Goal: Ask a question: Seek information or help from site administrators or community

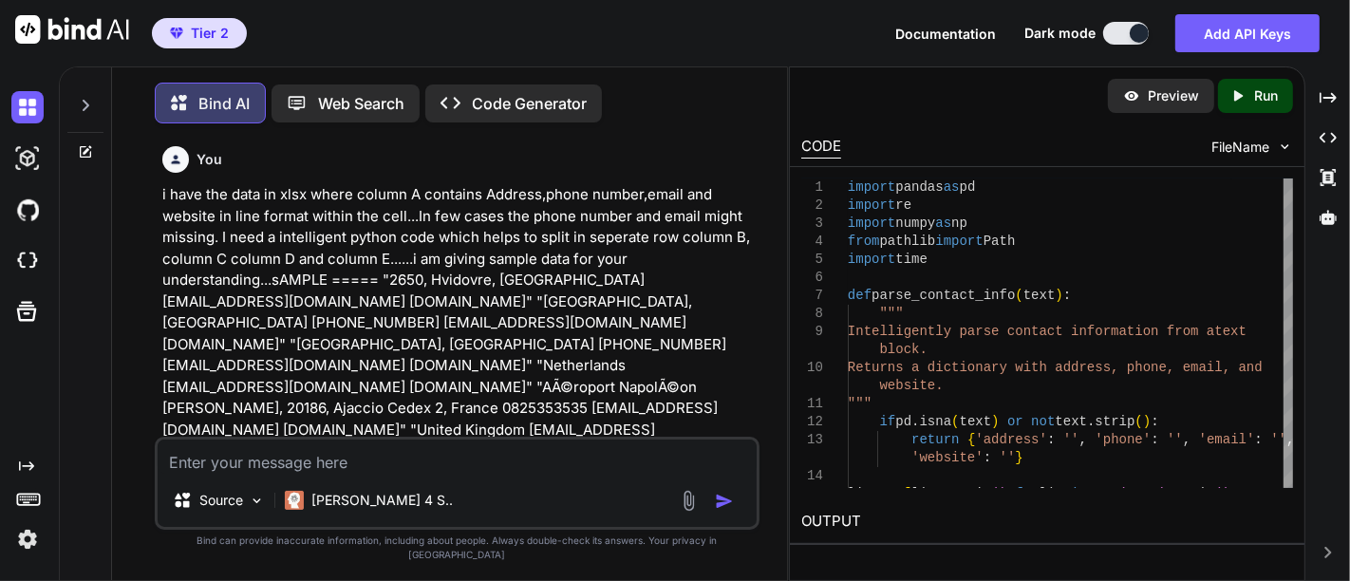
type textarea "e"
type textarea "x"
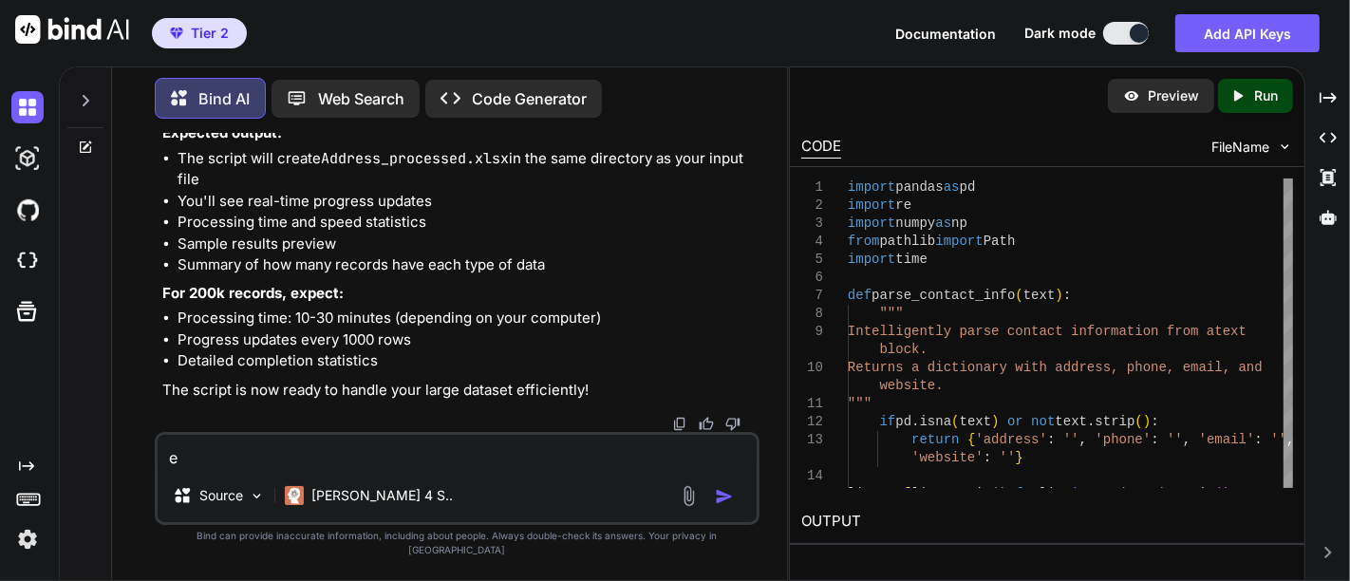
type textarea "ex"
type textarea "x"
type textarea "exp"
type textarea "x"
type textarea "expl"
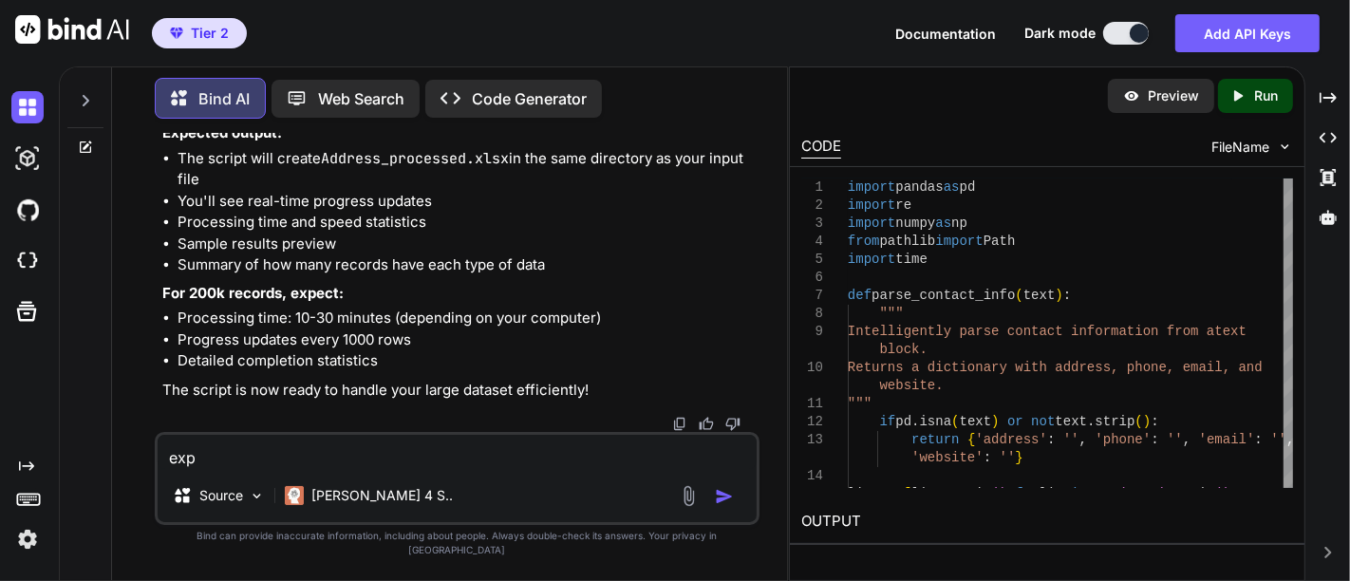
type textarea "x"
type textarea "expla"
type textarea "x"
type textarea "explai"
type textarea "x"
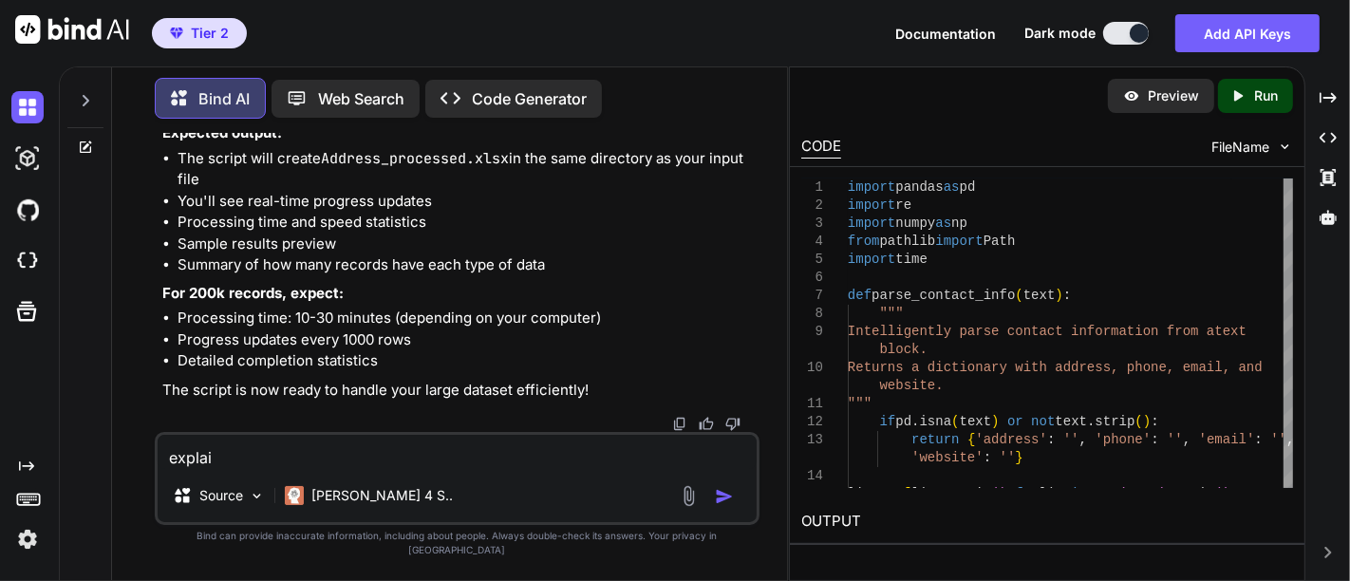
type textarea "explain"
type textarea "x"
type textarea "explain"
type textarea "x"
type textarea "explain m"
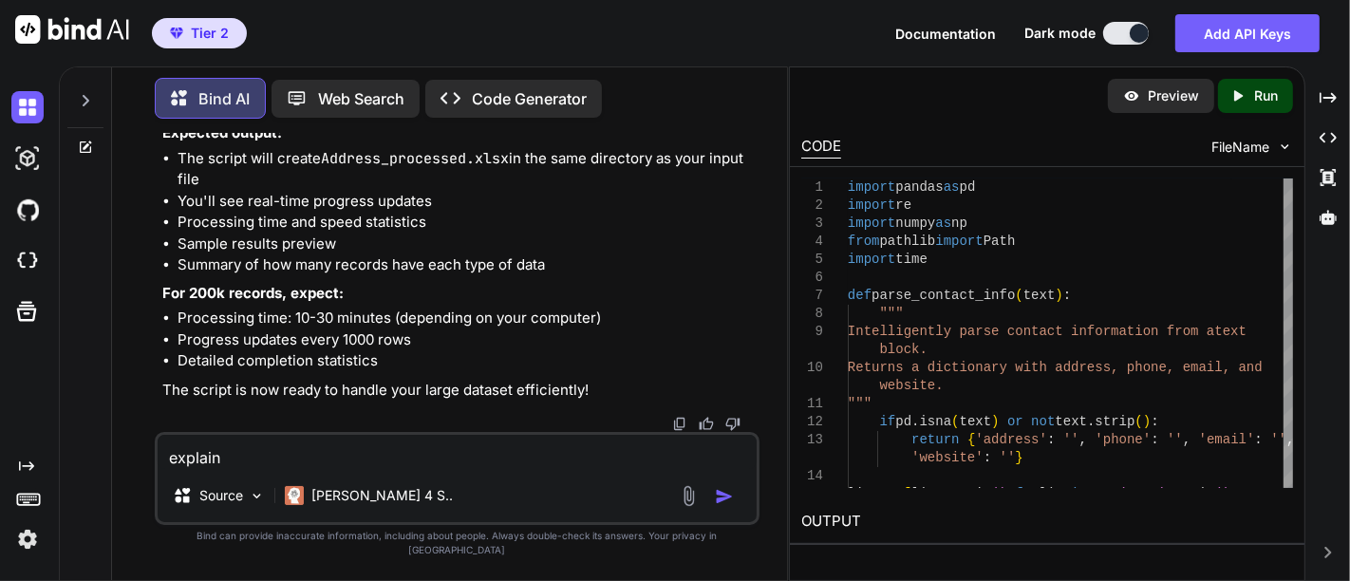
type textarea "x"
type textarea "explain me"
type textarea "x"
type textarea "explain me"
type textarea "x"
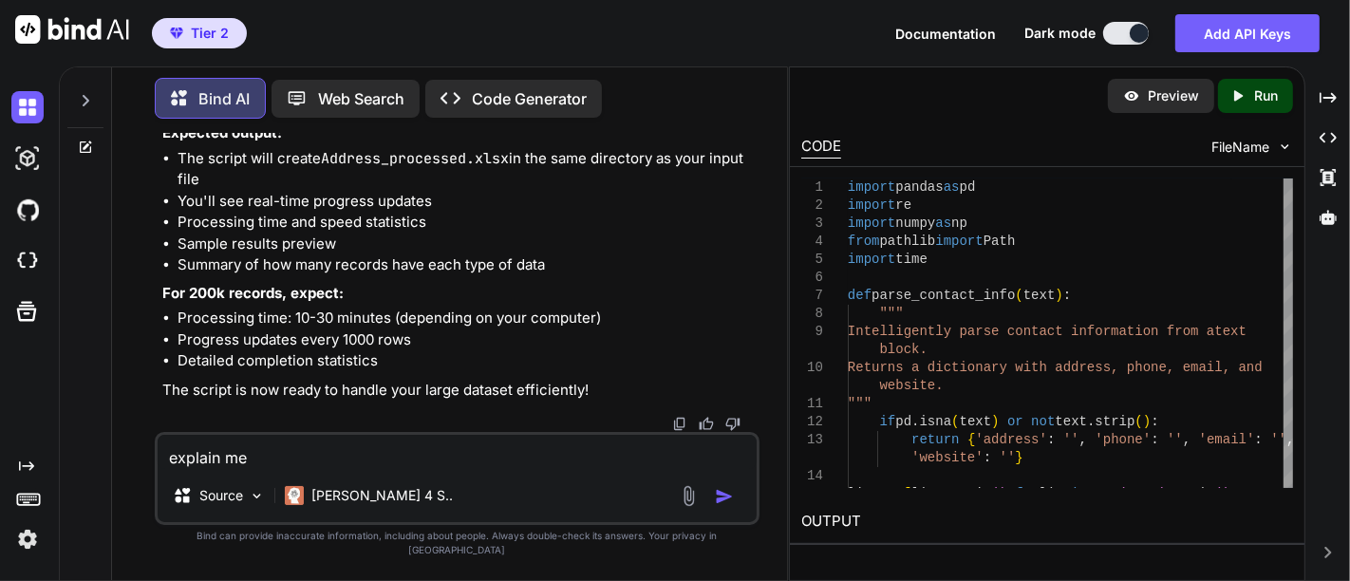
type textarea "explain me a"
type textarea "x"
type textarea "explain me ab"
type textarea "x"
type textarea "explain me abo"
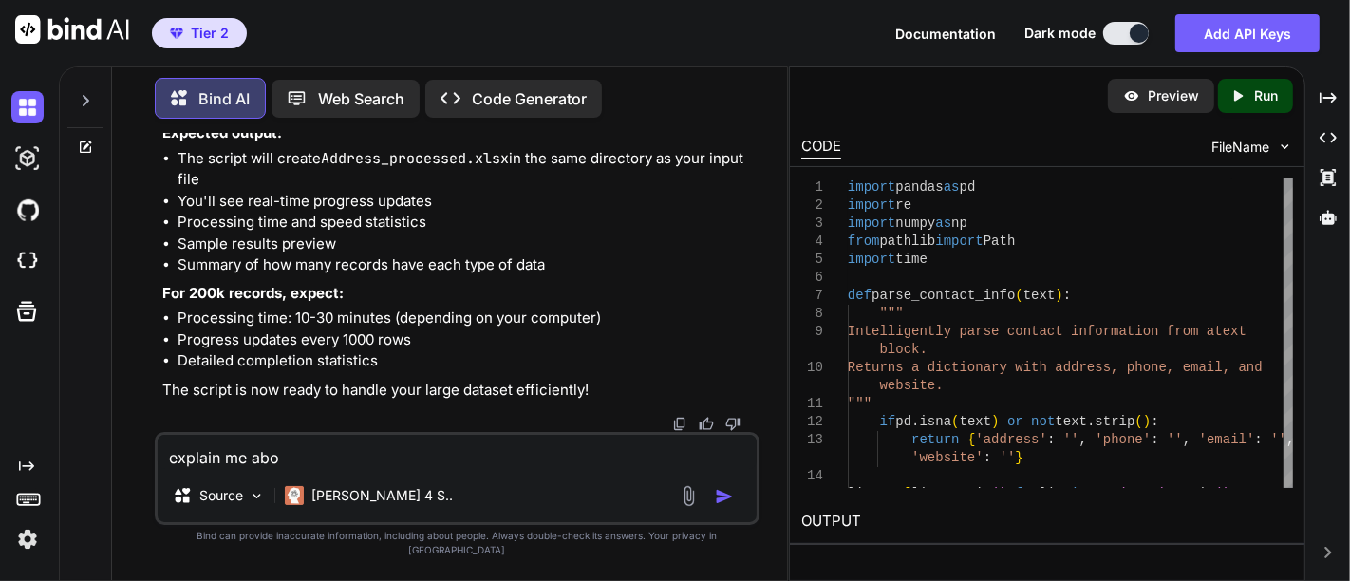
type textarea "x"
type textarea "explain me abou"
type textarea "x"
type textarea "explain me about"
type textarea "x"
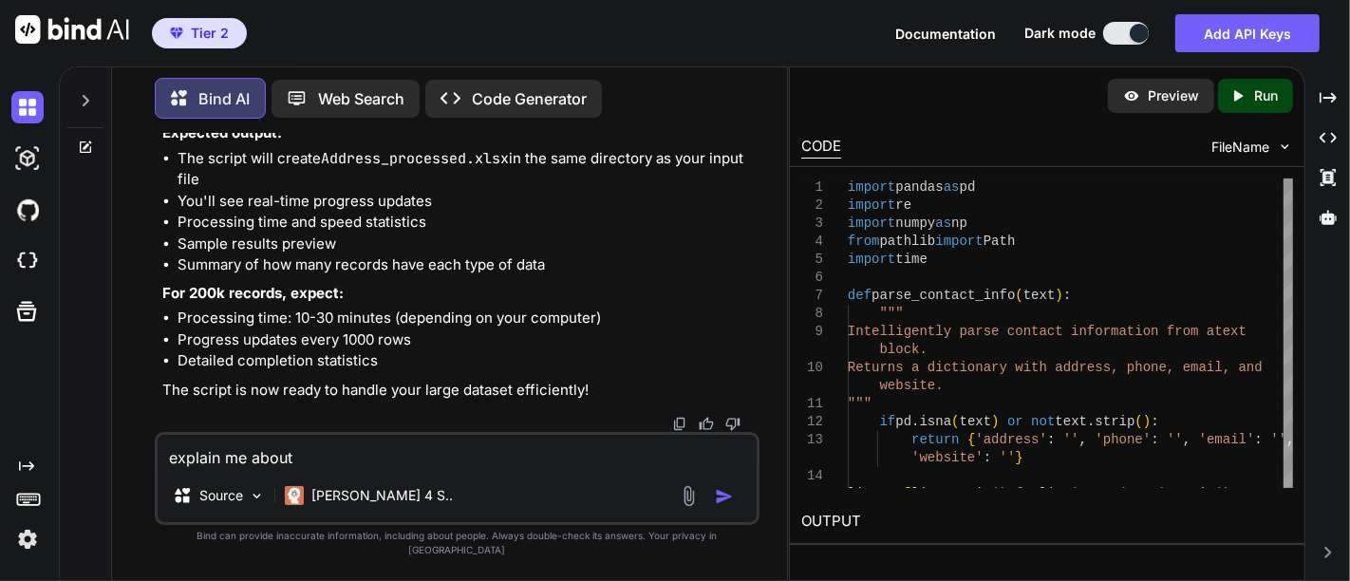
type textarea "explain me about"
type textarea "x"
type textarea "explain me about t"
type textarea "x"
type textarea "explain me about th"
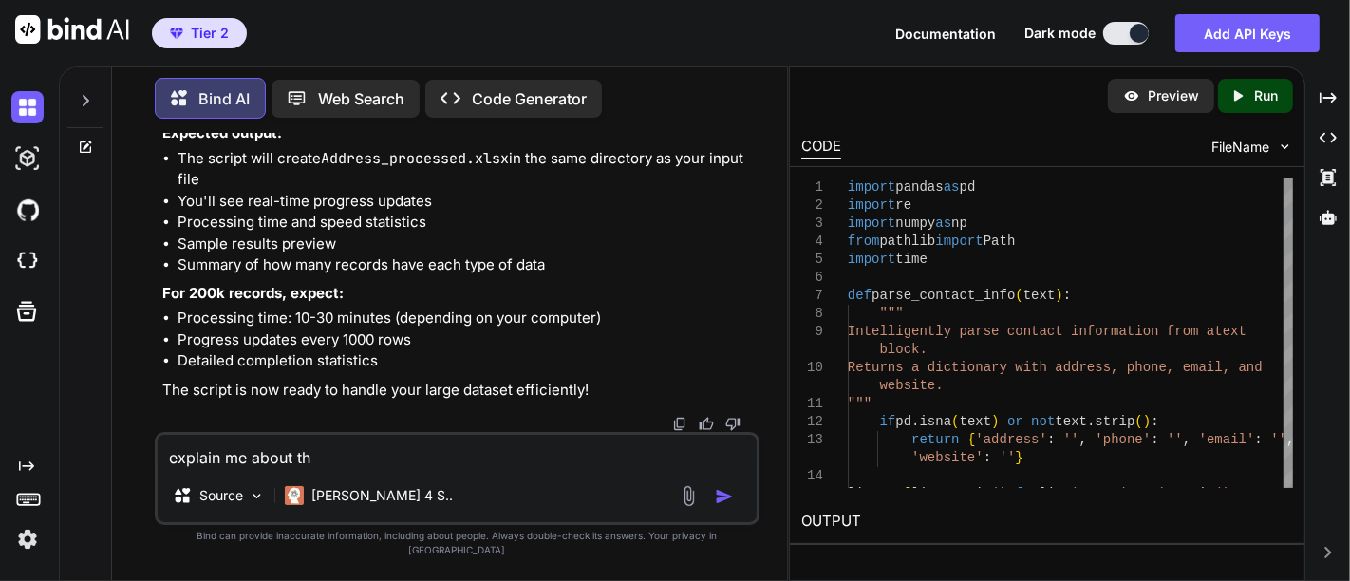
type textarea "x"
type textarea "explain me about thi"
type textarea "x"
type textarea "explain me about this"
type textarea "x"
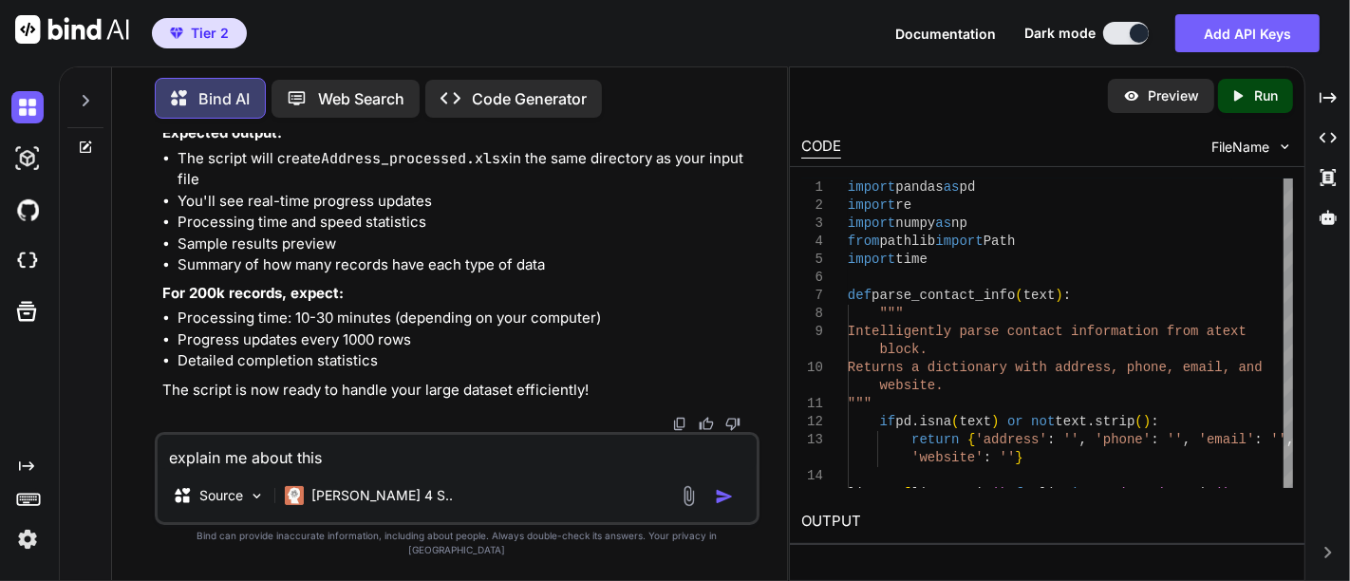
type textarea "explain me about this."
type textarea "x"
type textarea "explain me about this.."
type textarea "x"
type textarea "explain me about this..."
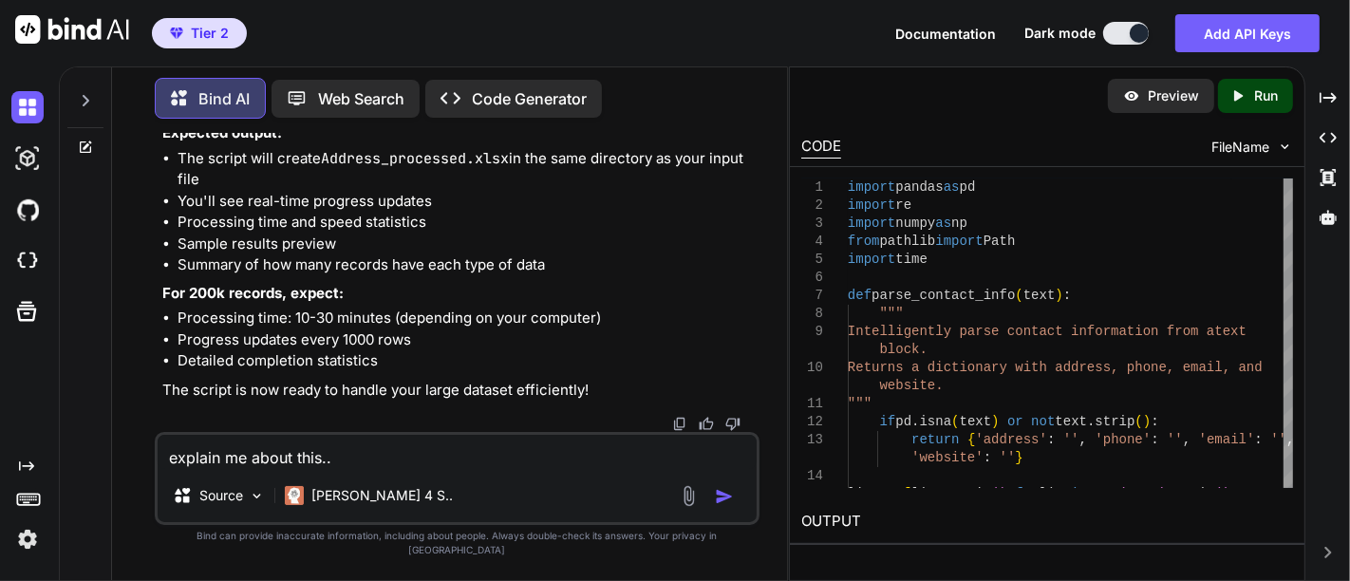
type textarea "x"
type textarea "explain me about this...."
type textarea "x"
type textarea "explain me about this....checks the Siteurl in column A of Input sheet and find…"
type textarea "x"
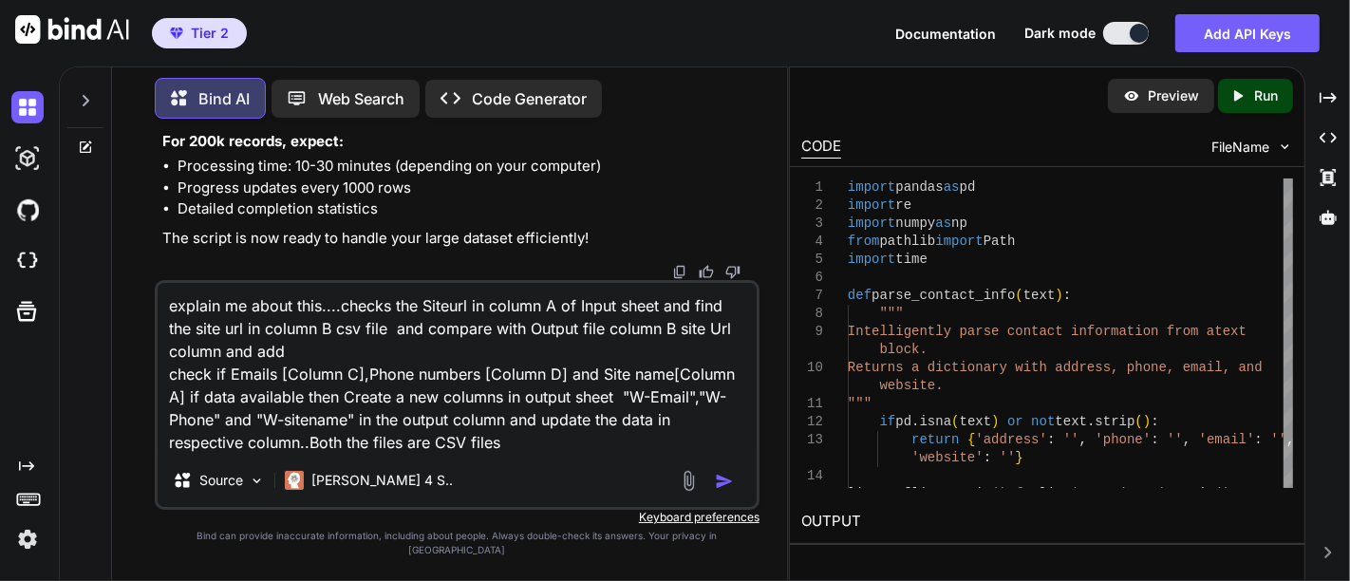
type textarea "explain me about this....checks the Siteurl in column A of Input sheet and find…"
click at [728, 491] on img "button" at bounding box center [724, 481] width 19 height 19
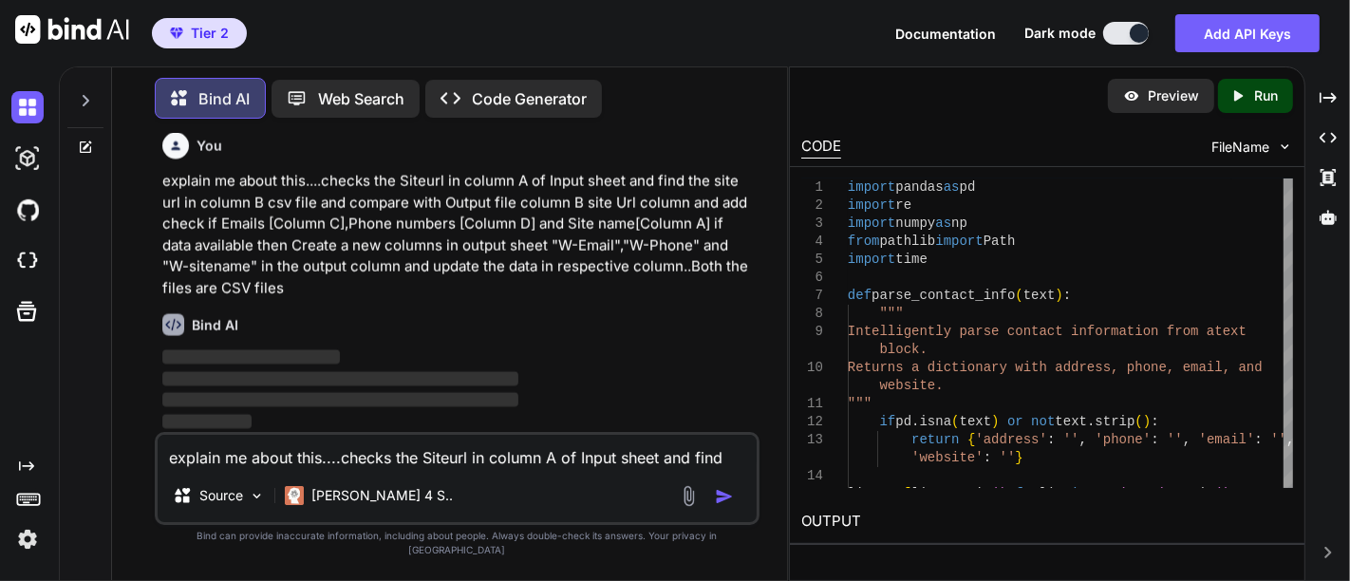
scroll to position [16317, 0]
click at [496, 205] on p "explain me about this....checks the Siteurl in column A of Input sheet and find…" at bounding box center [458, 234] width 593 height 128
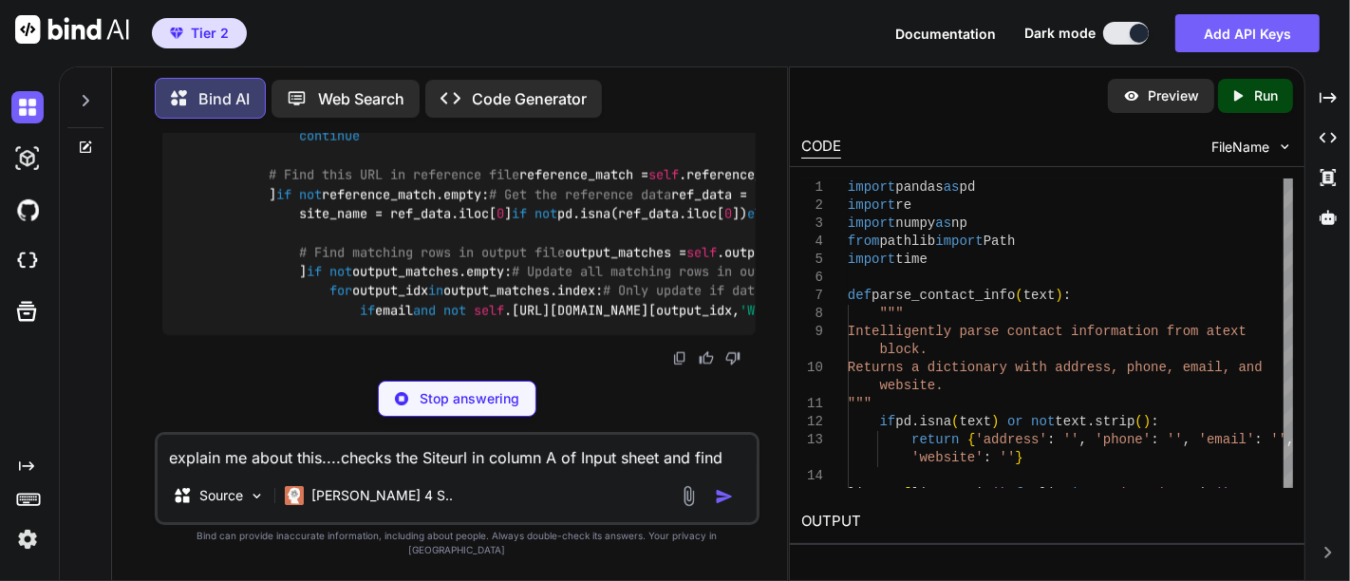
scroll to position [17287, 0]
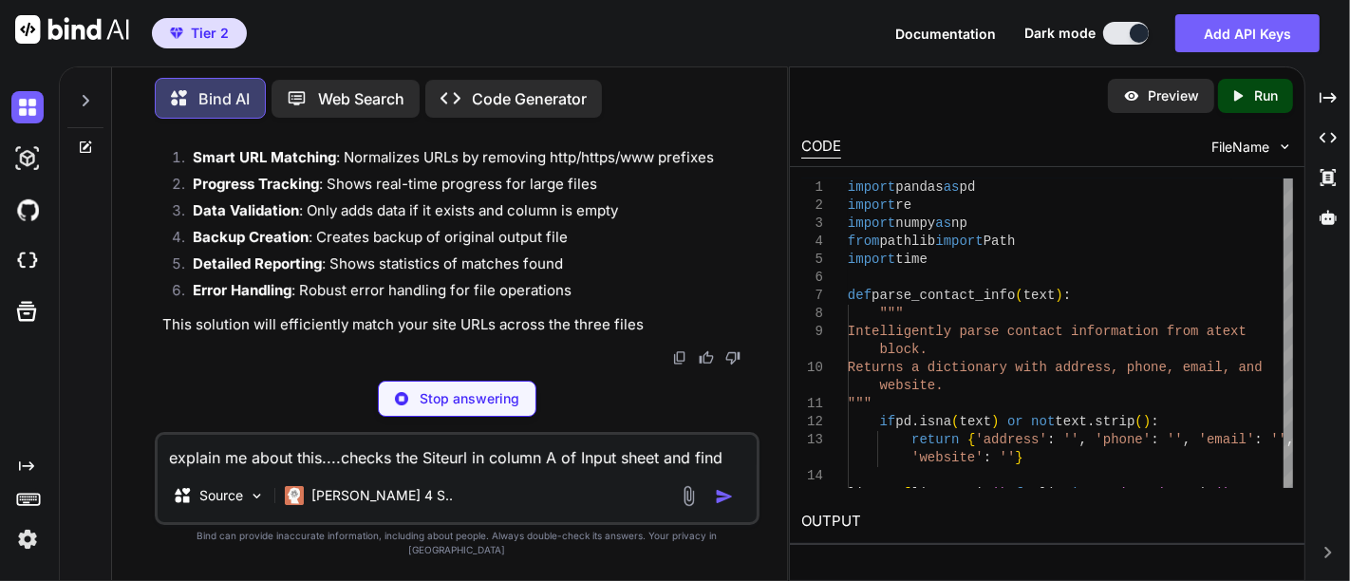
type textarea "x"
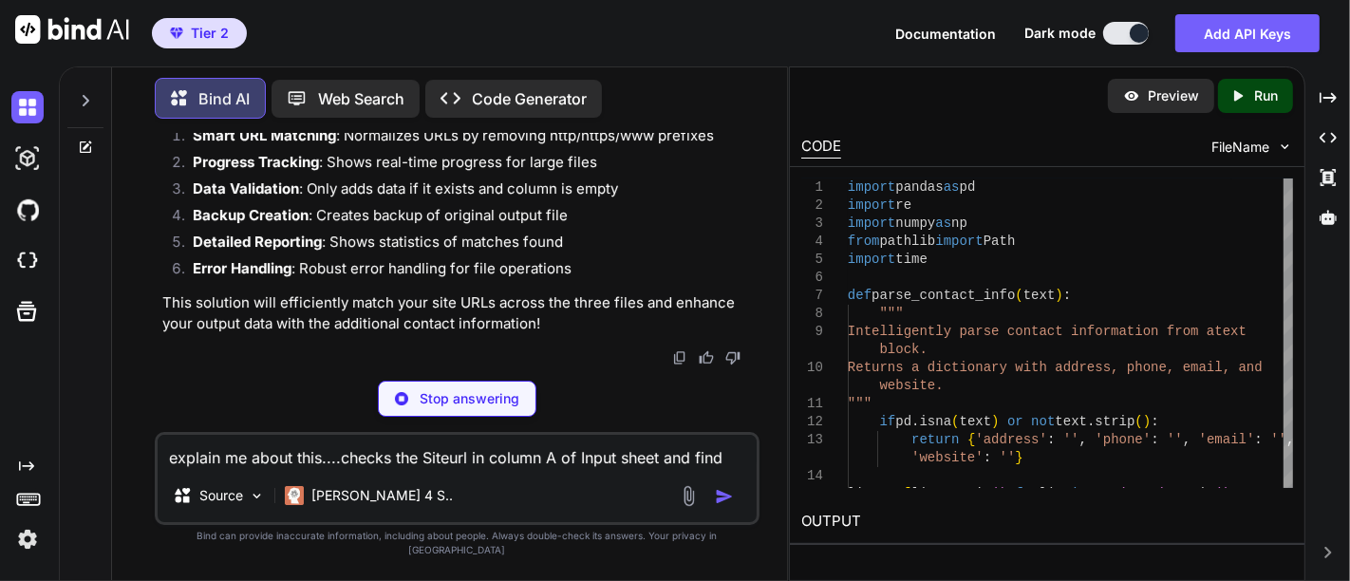
type textarea "└──────────────────┘ │ W-Phone: NEW │ │ W-sitename: NEW │ └──────────────────┘"
type textarea "x"
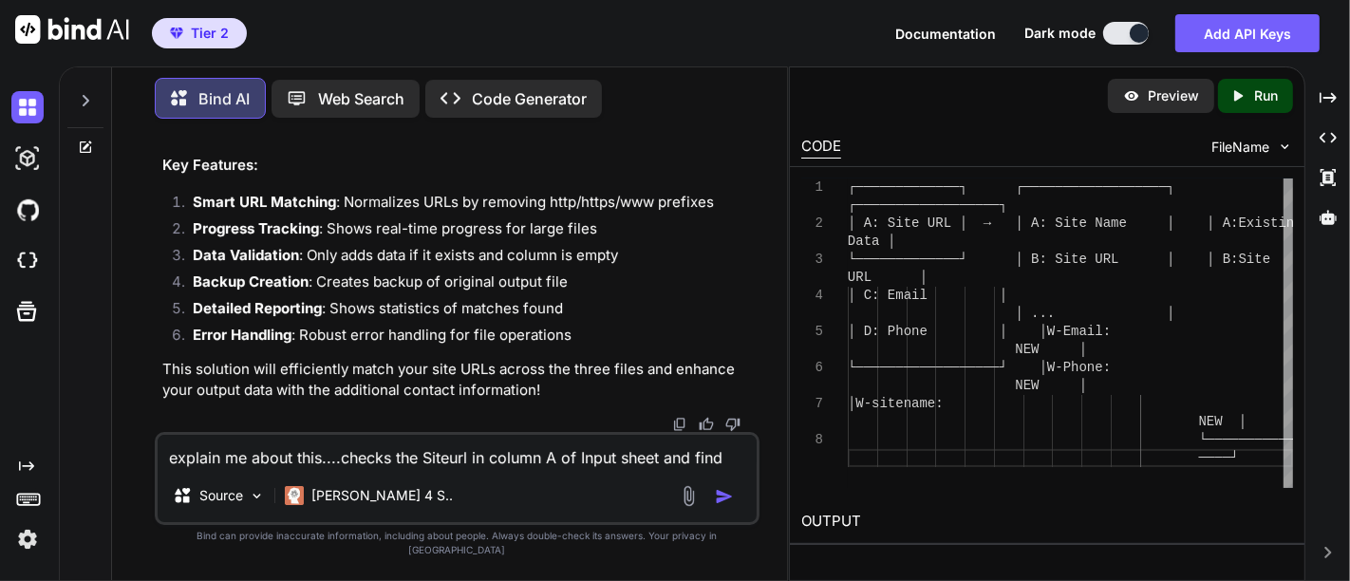
click at [310, 469] on textarea "explain me about this....checks the Siteurl in column A of Input sheet and find…" at bounding box center [457, 452] width 599 height 34
type textarea "what is reference file in the code"
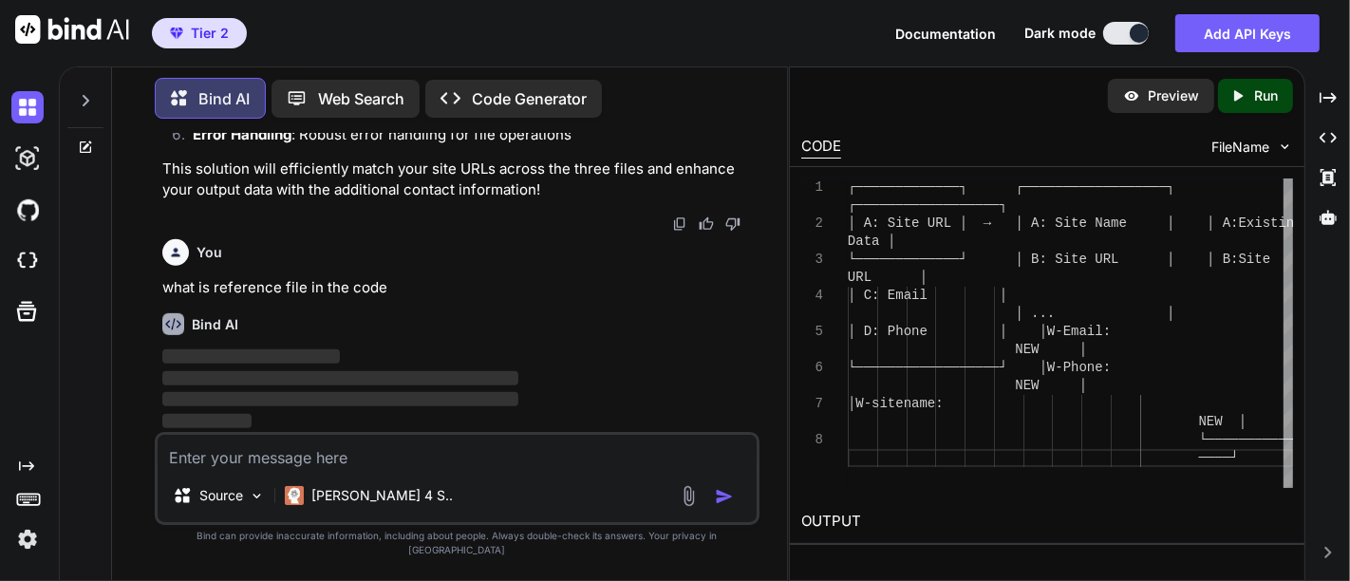
scroll to position [23145, 0]
click at [460, 190] on p "This solution will efficiently match your site URLs across the three files and …" at bounding box center [458, 180] width 593 height 43
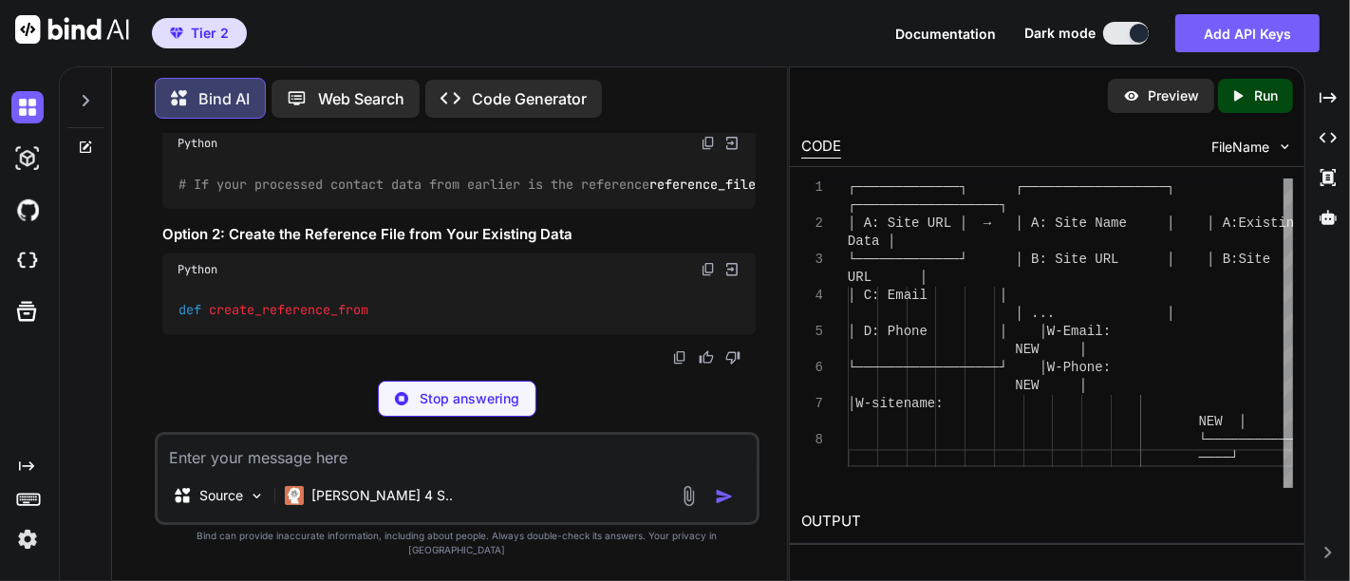
scroll to position [23186, 0]
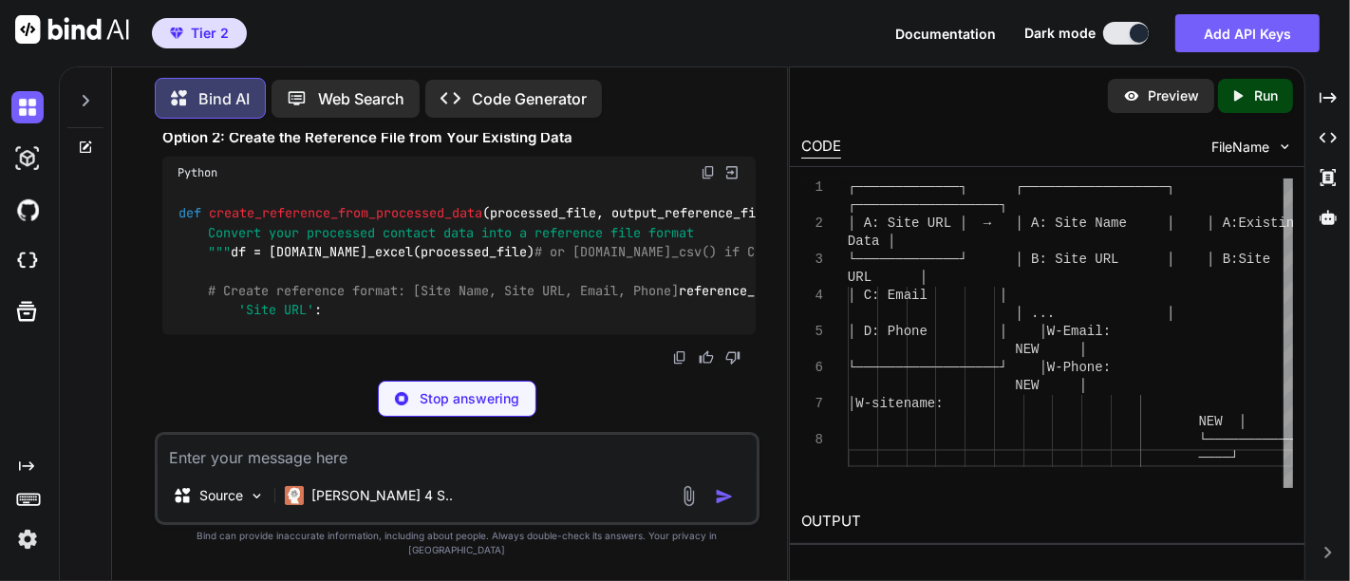
click at [263, 469] on textarea at bounding box center [457, 452] width 599 height 34
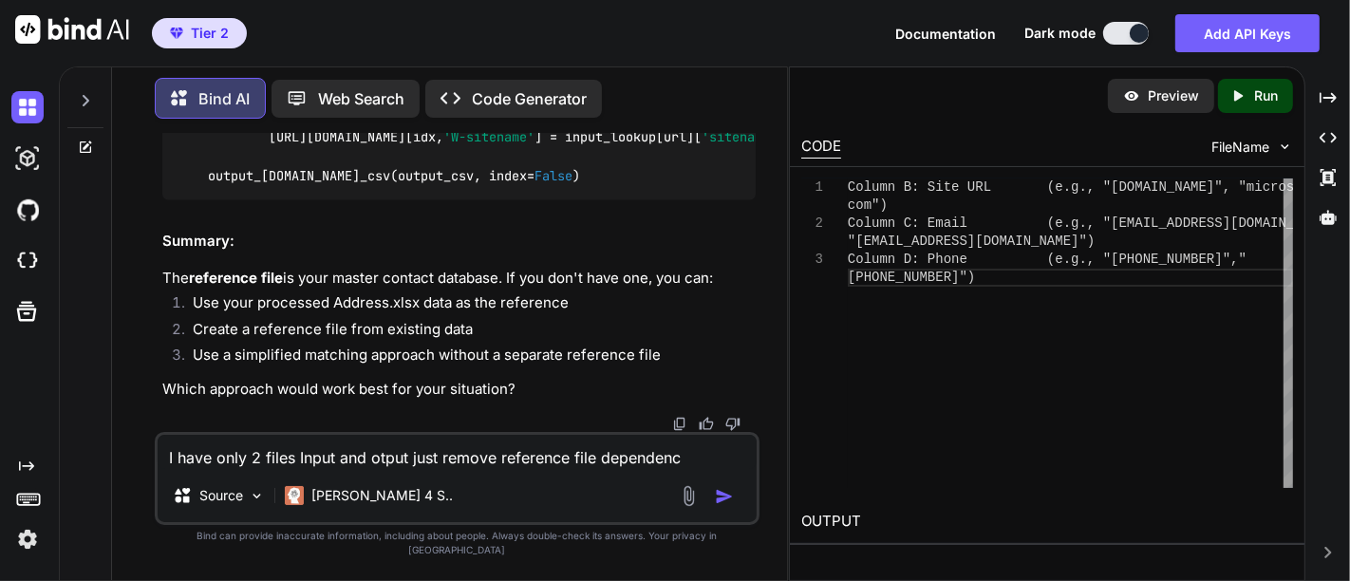
type textarea "I have only 2 files Input and otput just remove reference file dependency"
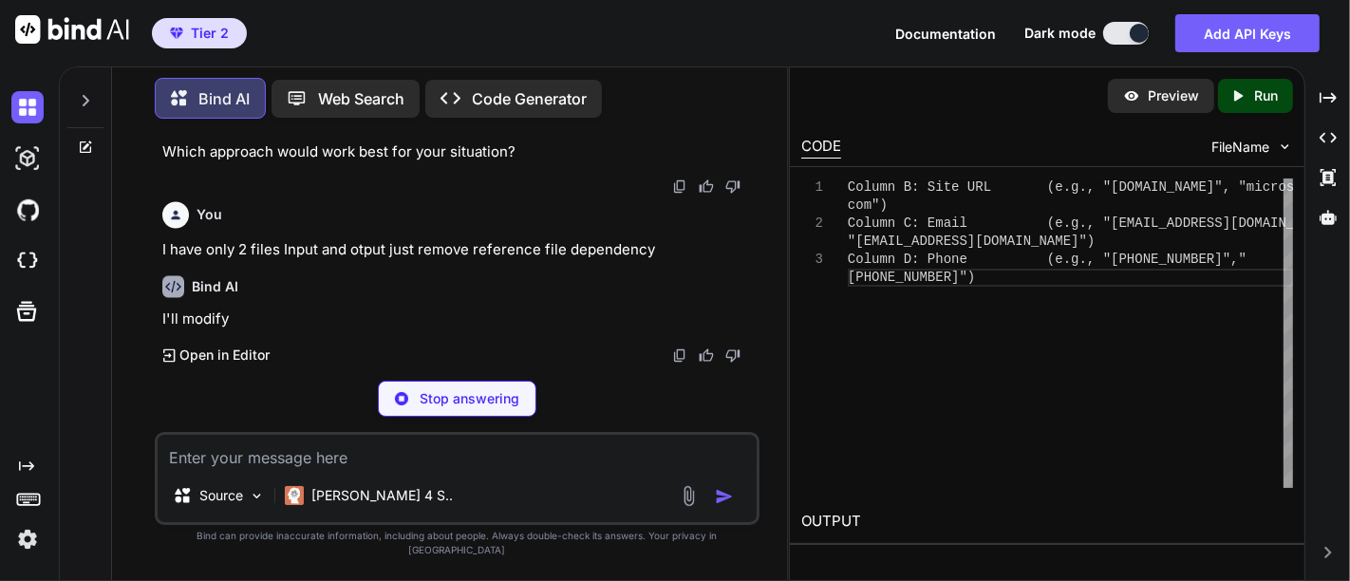
scroll to position [26175, 0]
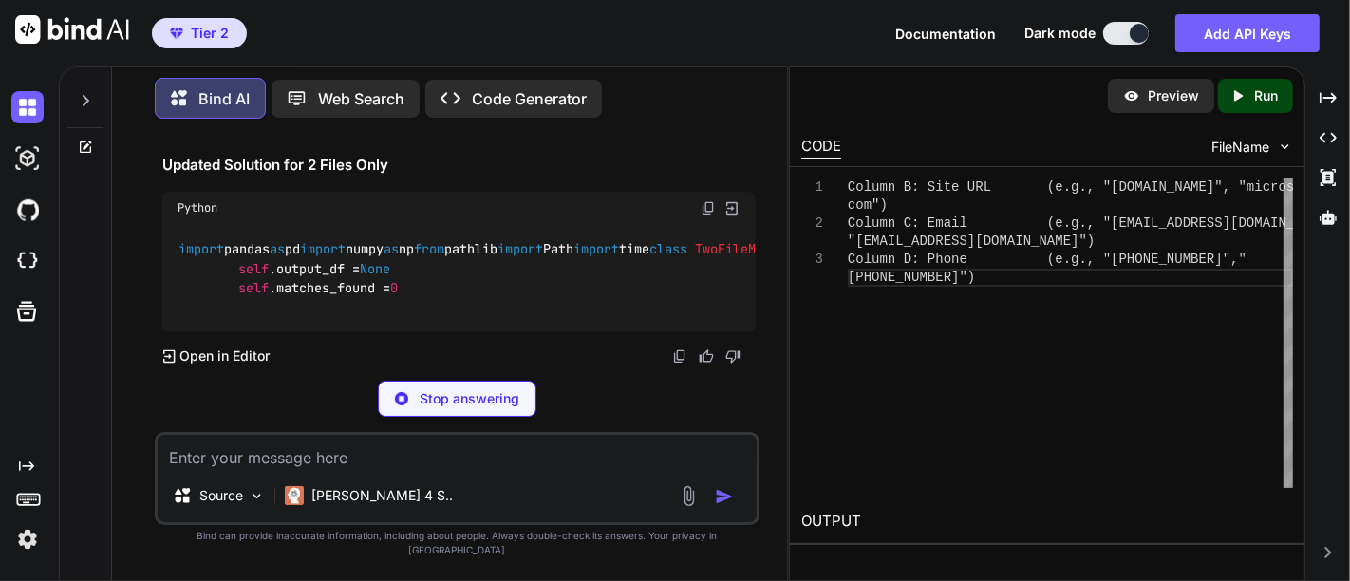
click at [207, 124] on p "I'll modify the code to work with just 2 files - Input and Output - removing th…" at bounding box center [458, 103] width 593 height 43
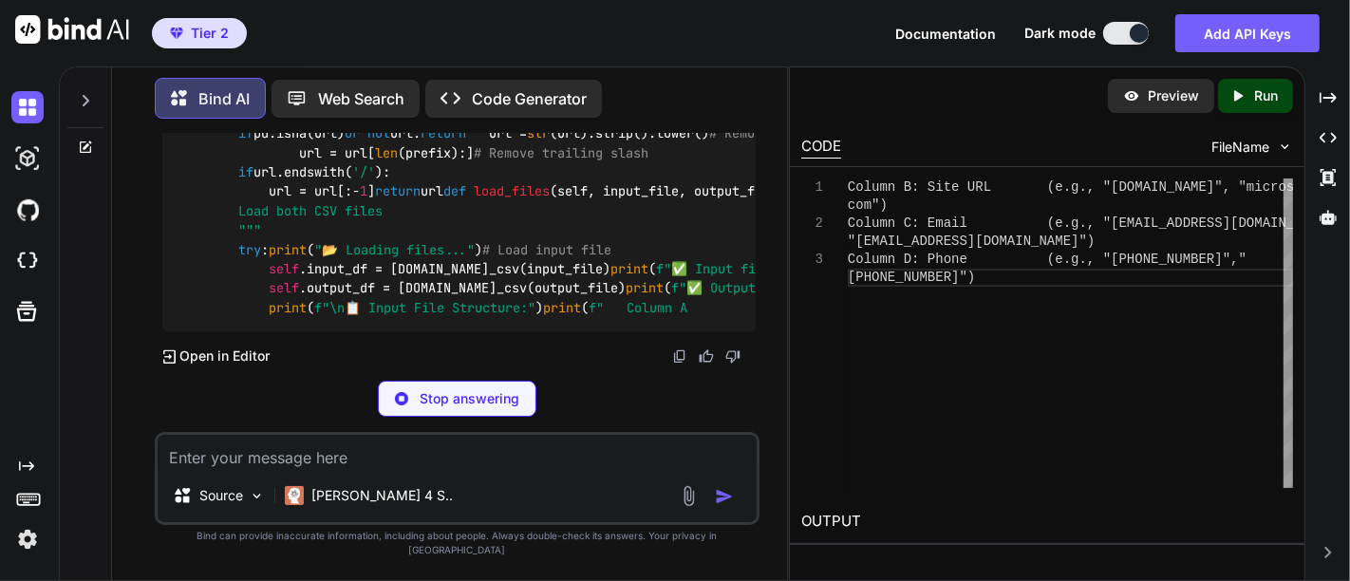
scroll to position [27372, 0]
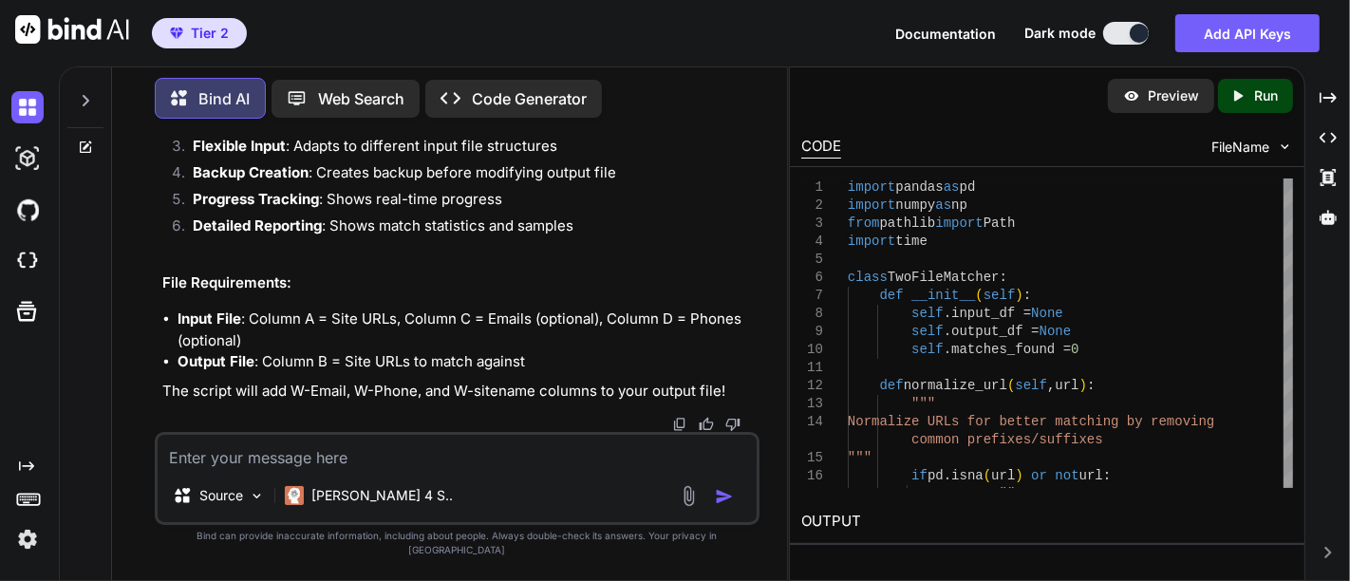
click at [382, 469] on textarea at bounding box center [457, 452] width 599 height 34
paste textarea "============================================================ 📁 Input file: C:\U…"
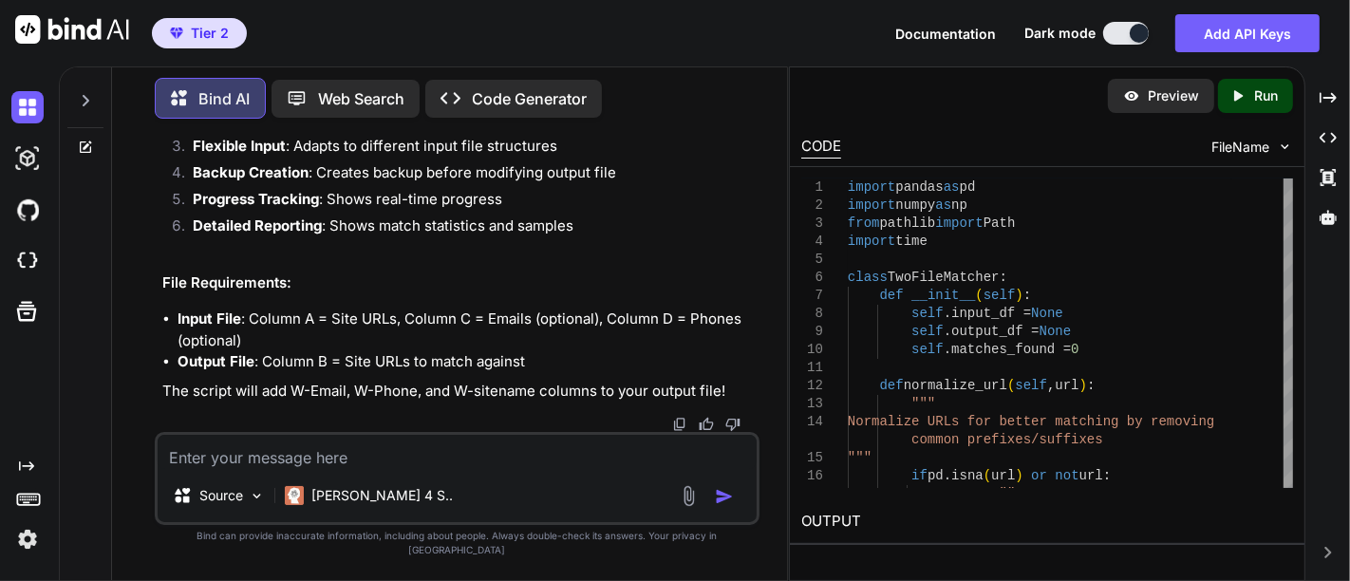
type textarea "============================================================ 📁 Input file: C:\U…"
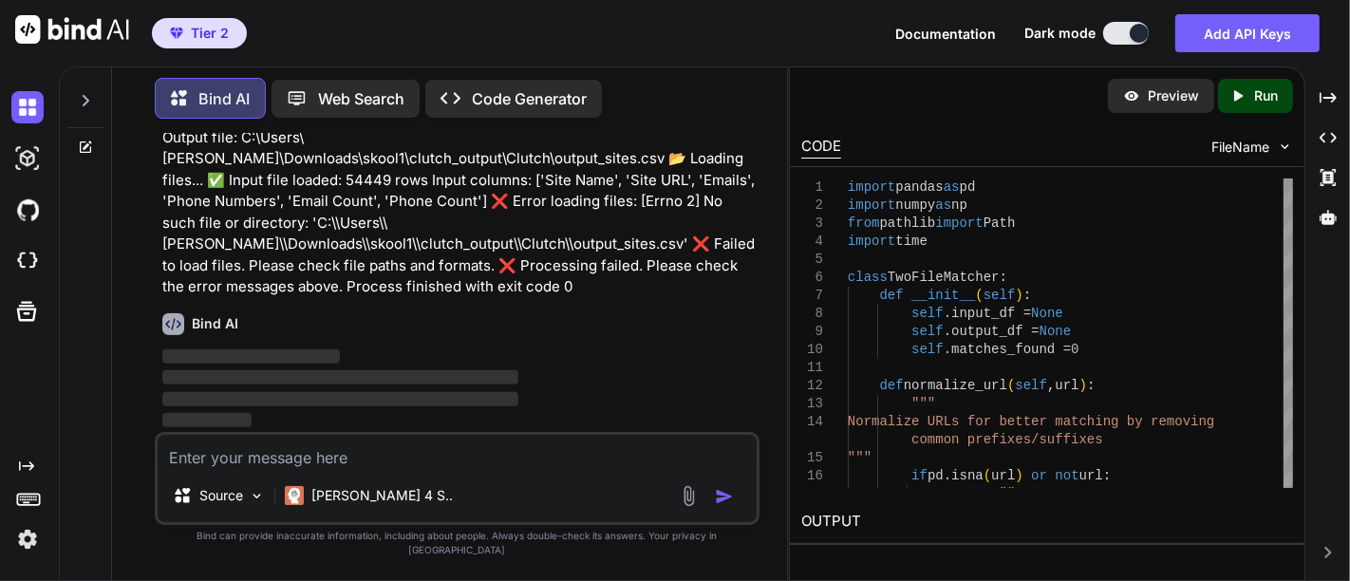
scroll to position [33172, 0]
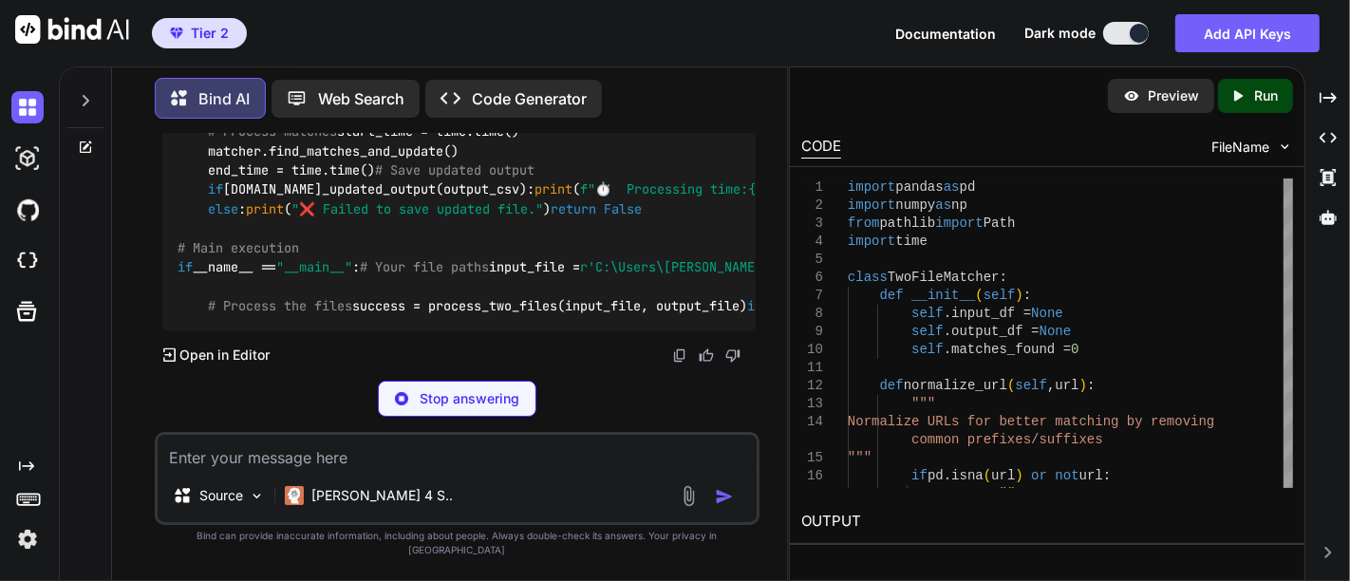
scroll to position [33467, 0]
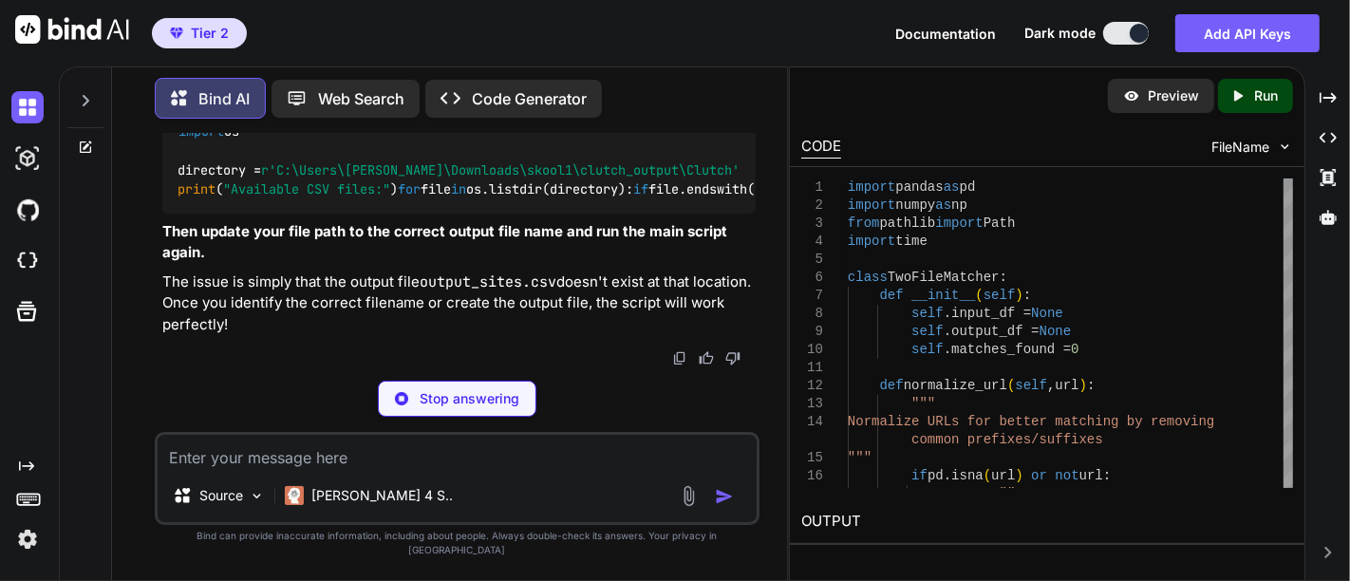
scroll to position [41006, 0]
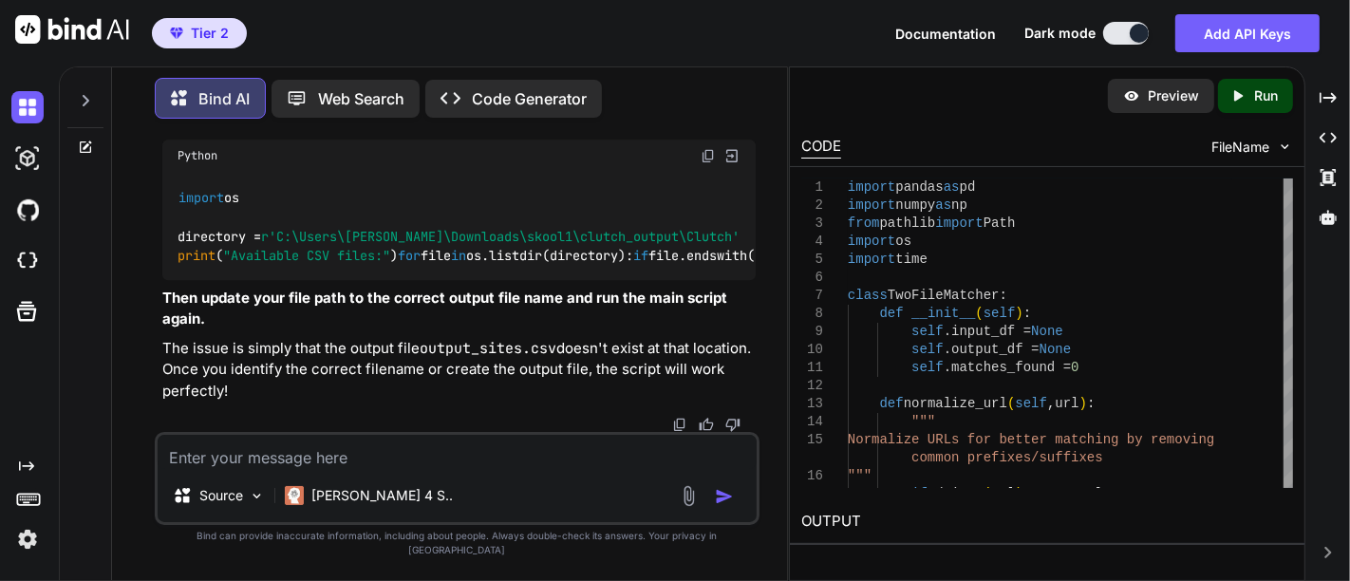
click at [595, 232] on div "import os directory = r'C:\Users\[PERSON_NAME]\Downloads\skool1\clutch_output\C…" at bounding box center [458, 226] width 593 height 108
